Goal: Information Seeking & Learning: Learn about a topic

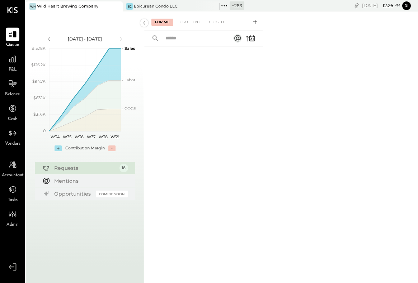
click at [1, 63] on link "P&L" at bounding box center [12, 62] width 24 height 21
